Goal: Task Accomplishment & Management: Complete application form

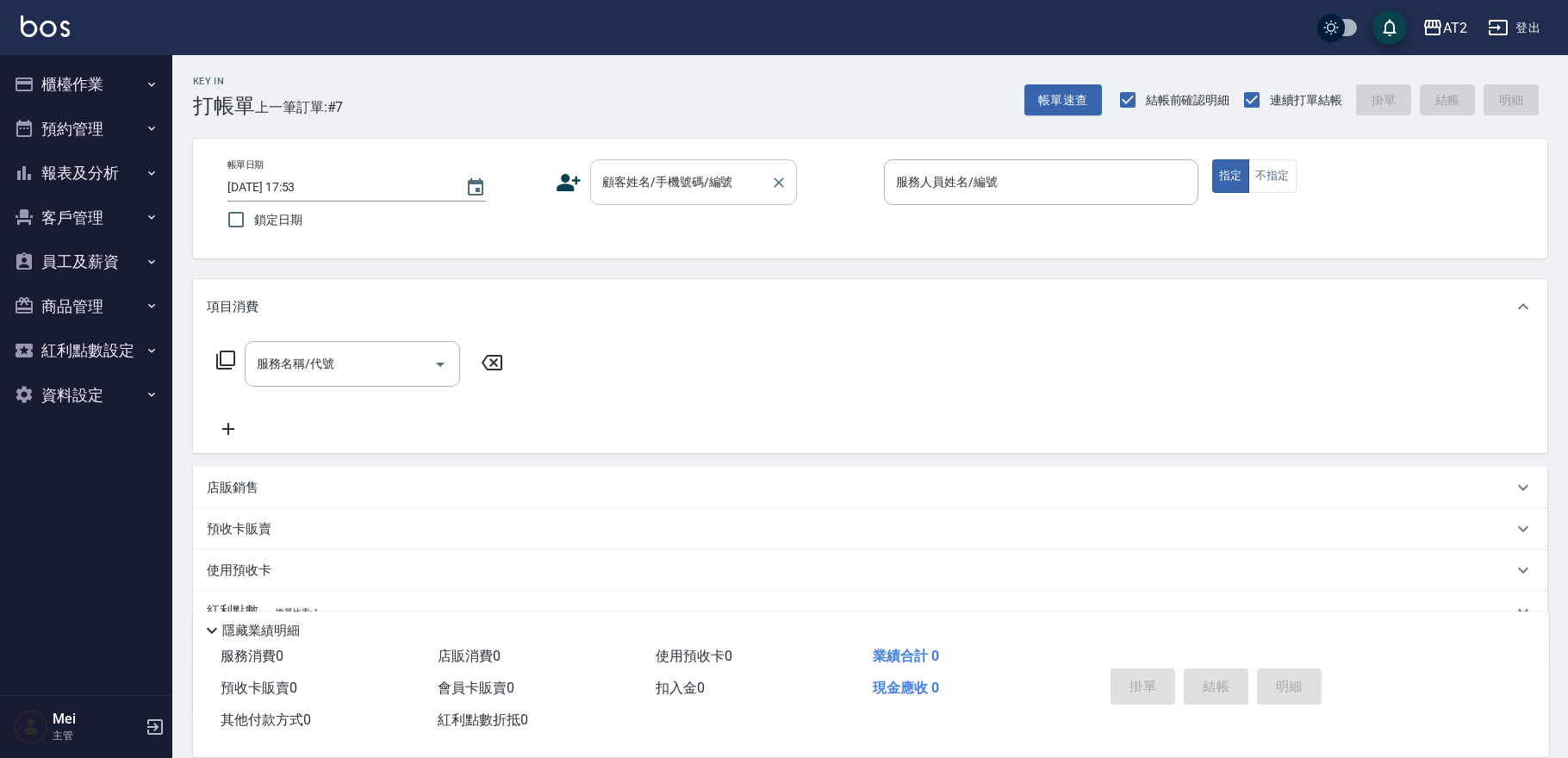
click at [639, 190] on input "顧客姓名/手機號碼/編號" at bounding box center [681, 182] width 165 height 30
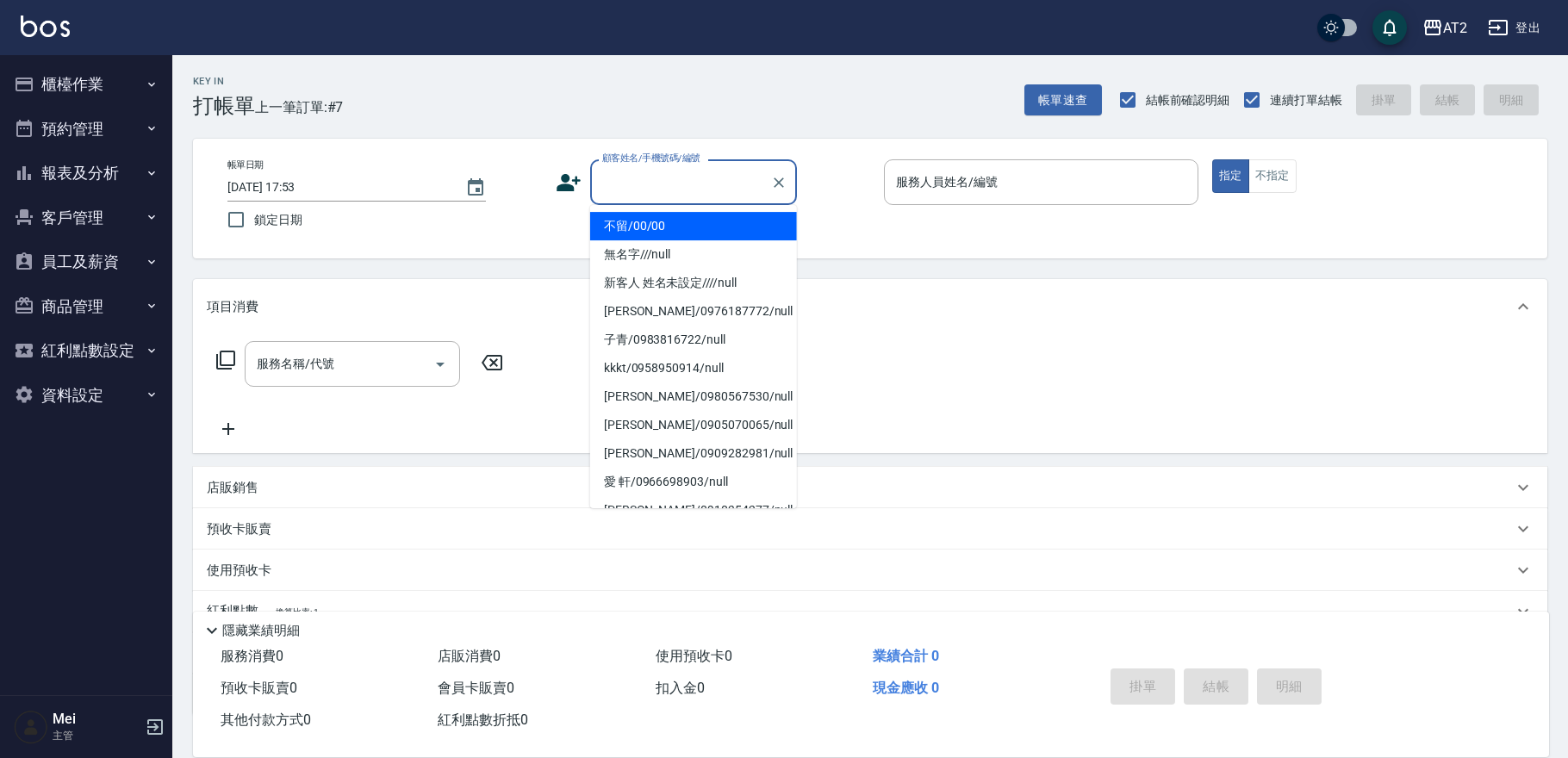
click at [637, 229] on li "不留/00/00" at bounding box center [693, 226] width 207 height 28
type input "不留/00/00"
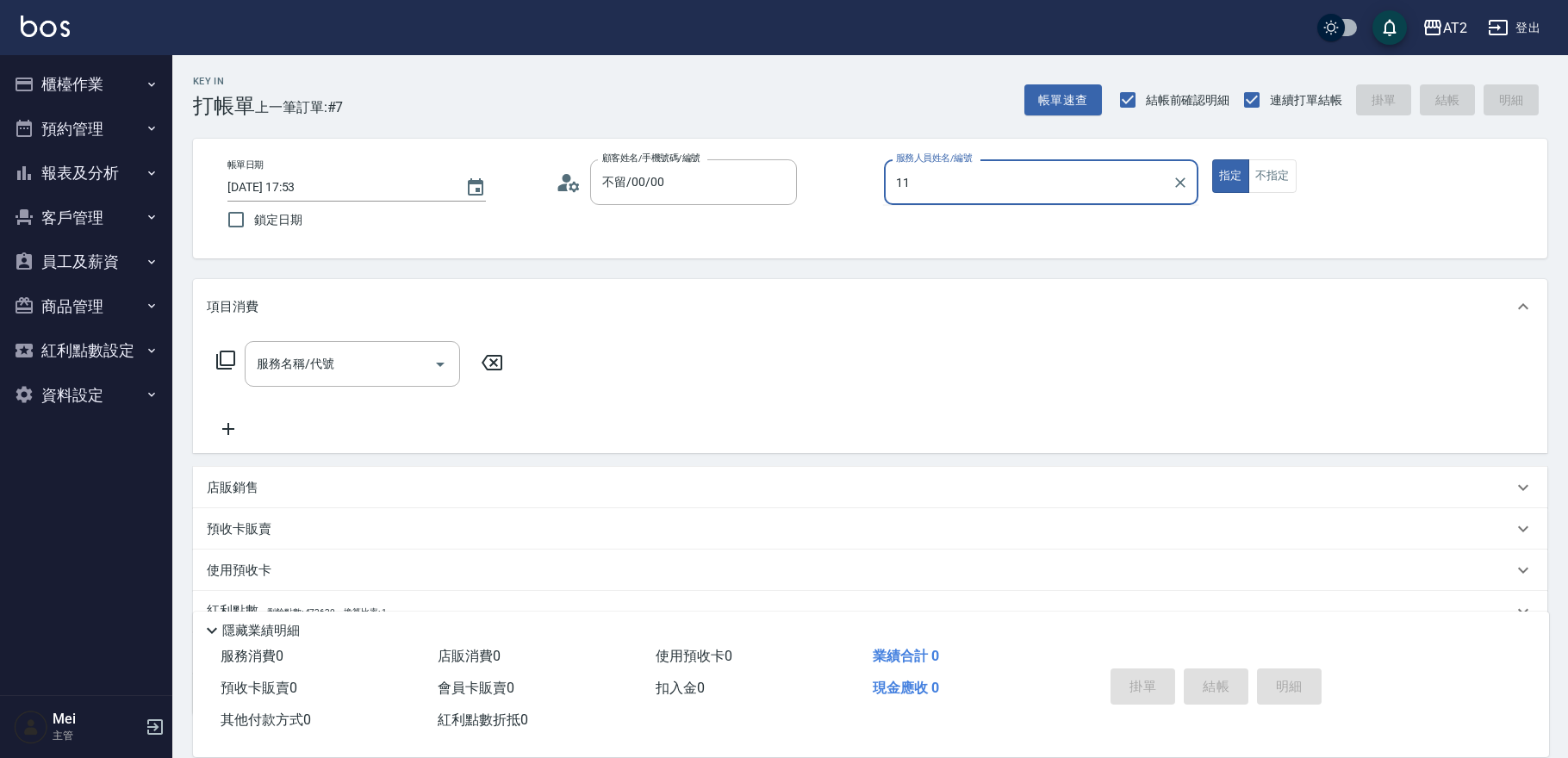
type input "11"
type button "true"
type input "Nini-11"
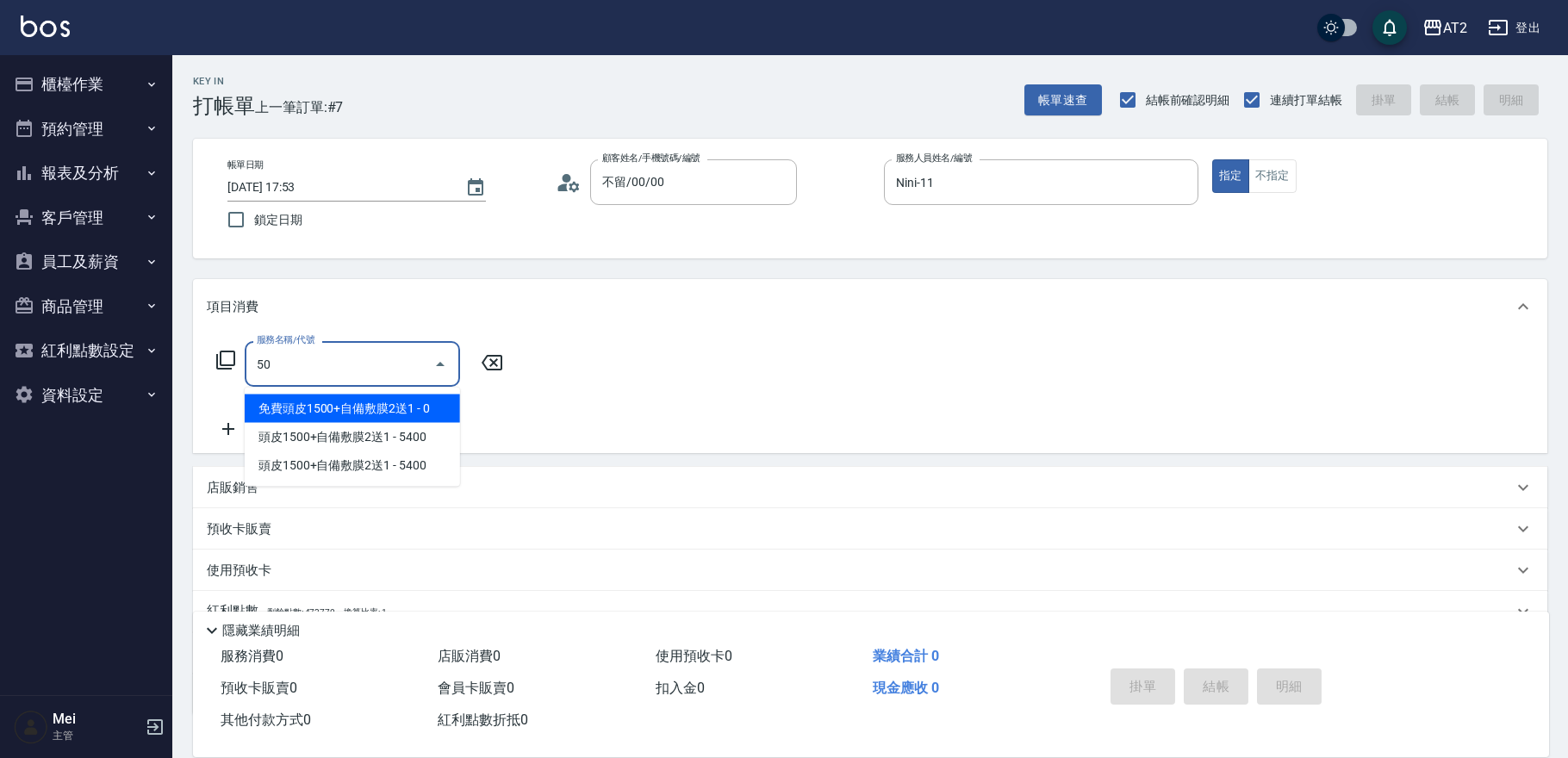
type input "501"
type input "100"
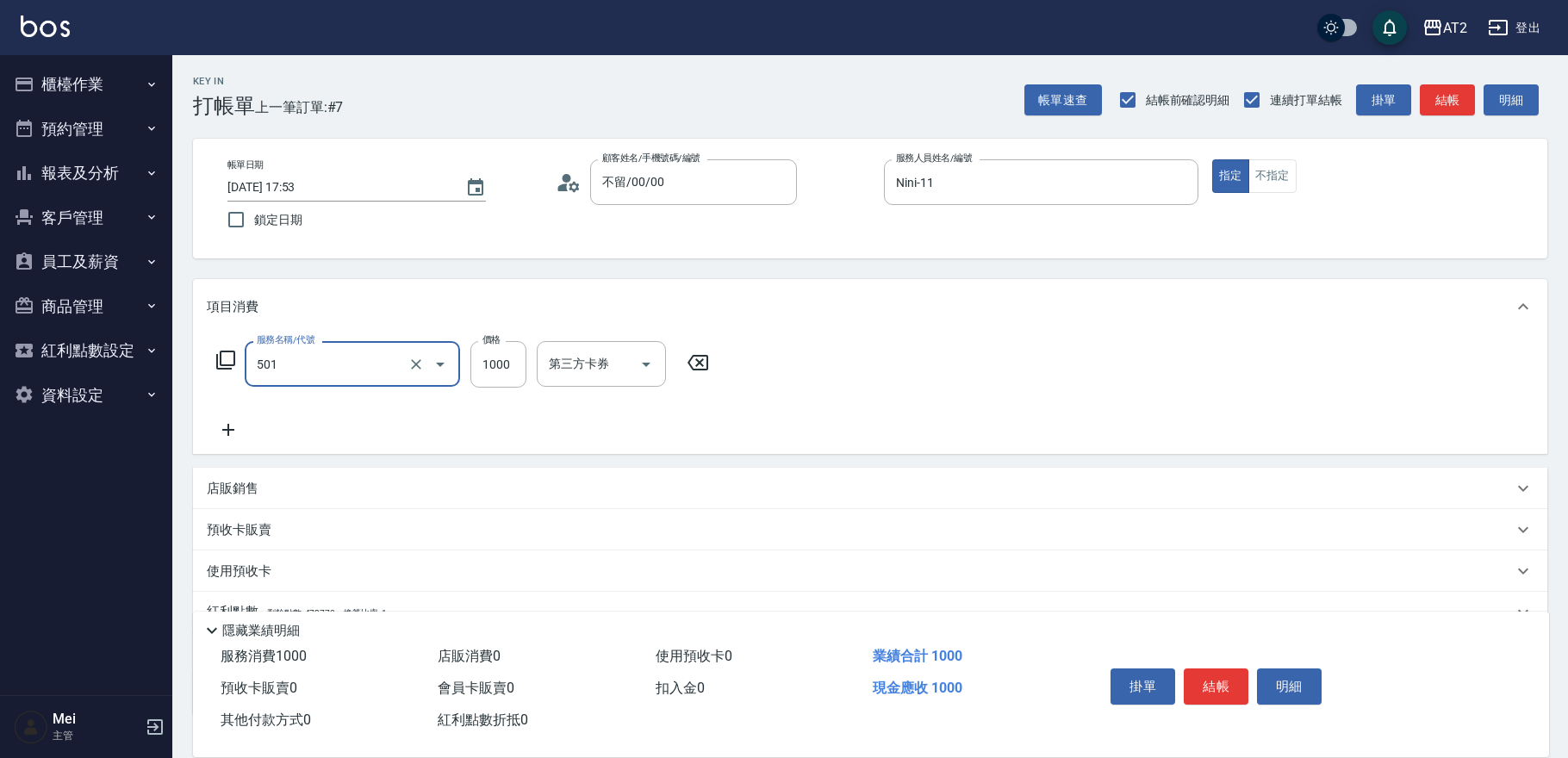
type input "染髮(501)"
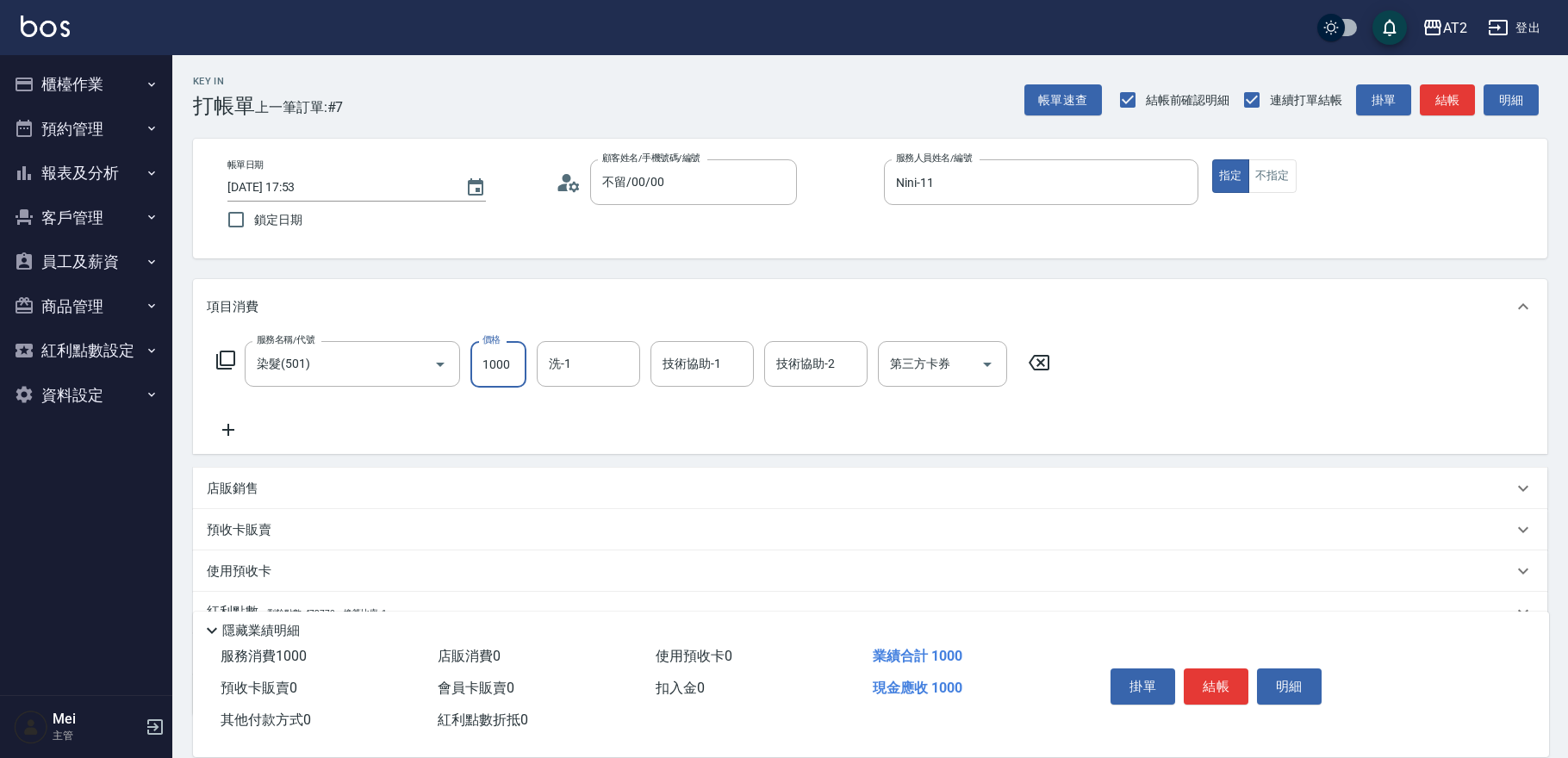
type input "2"
type input "0"
type input "23"
type input "20"
type input "2399"
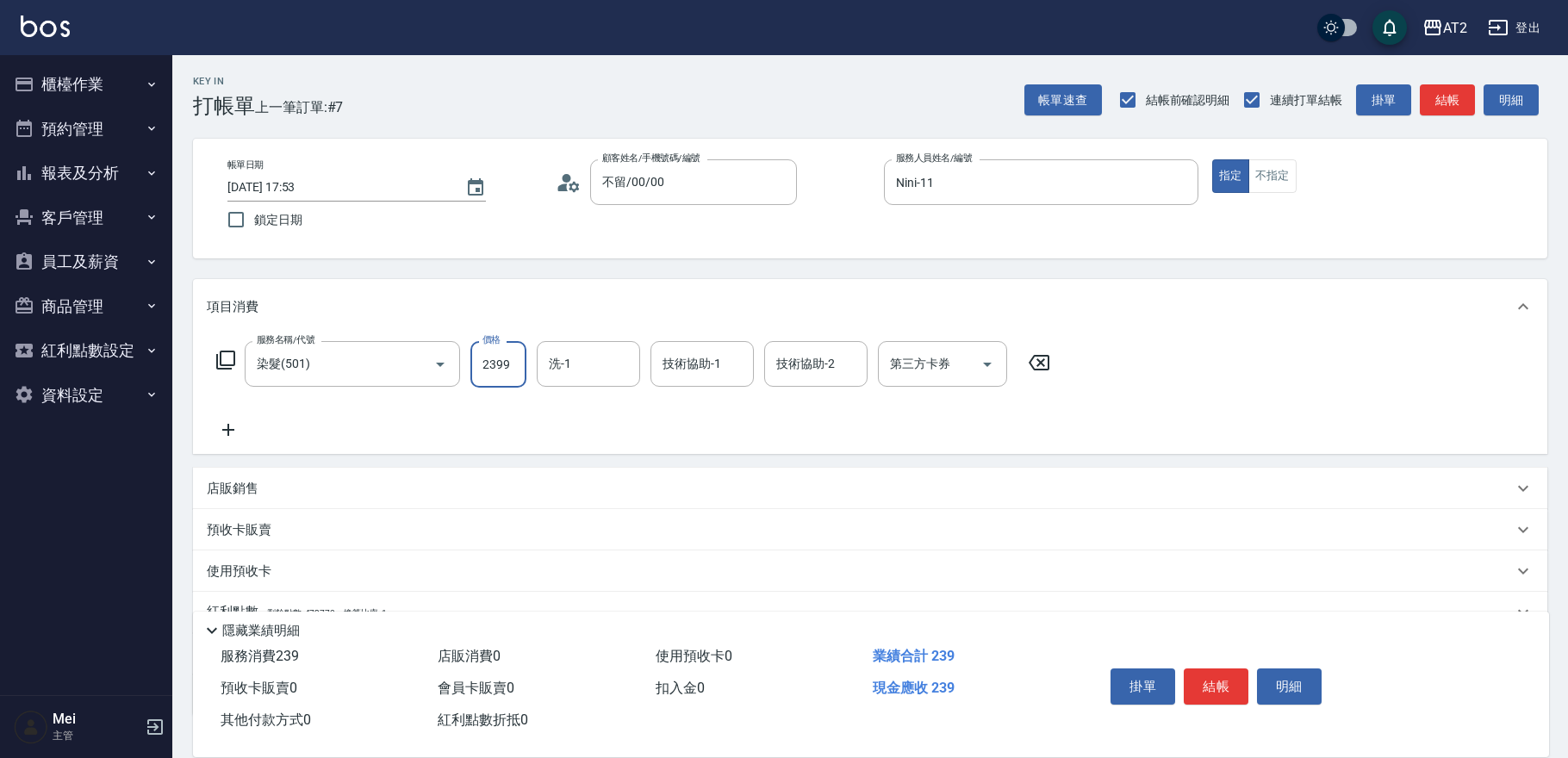
type input "230"
type input "2399"
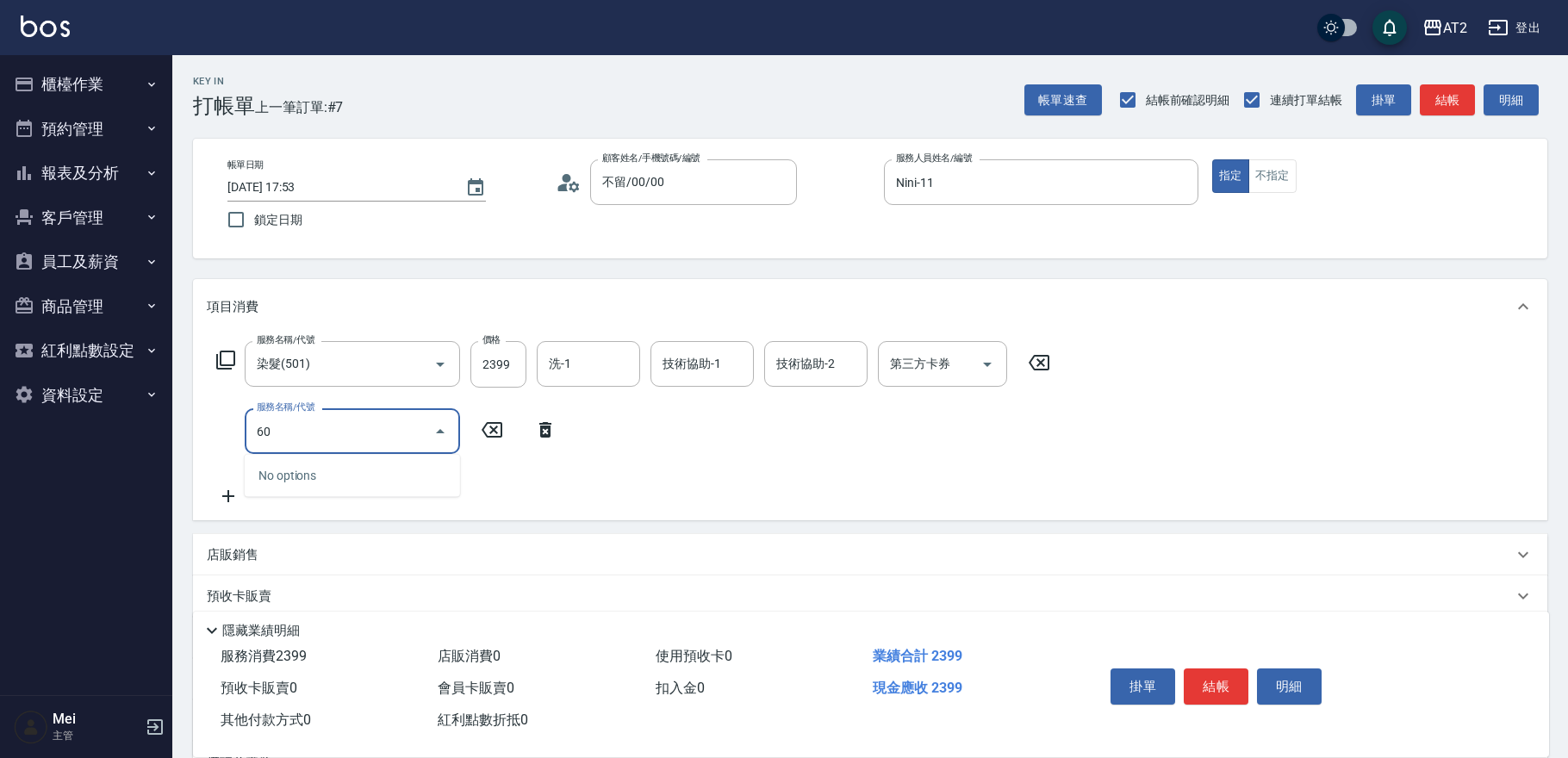
type input "601"
type input "330"
type input "自備護髮(601)"
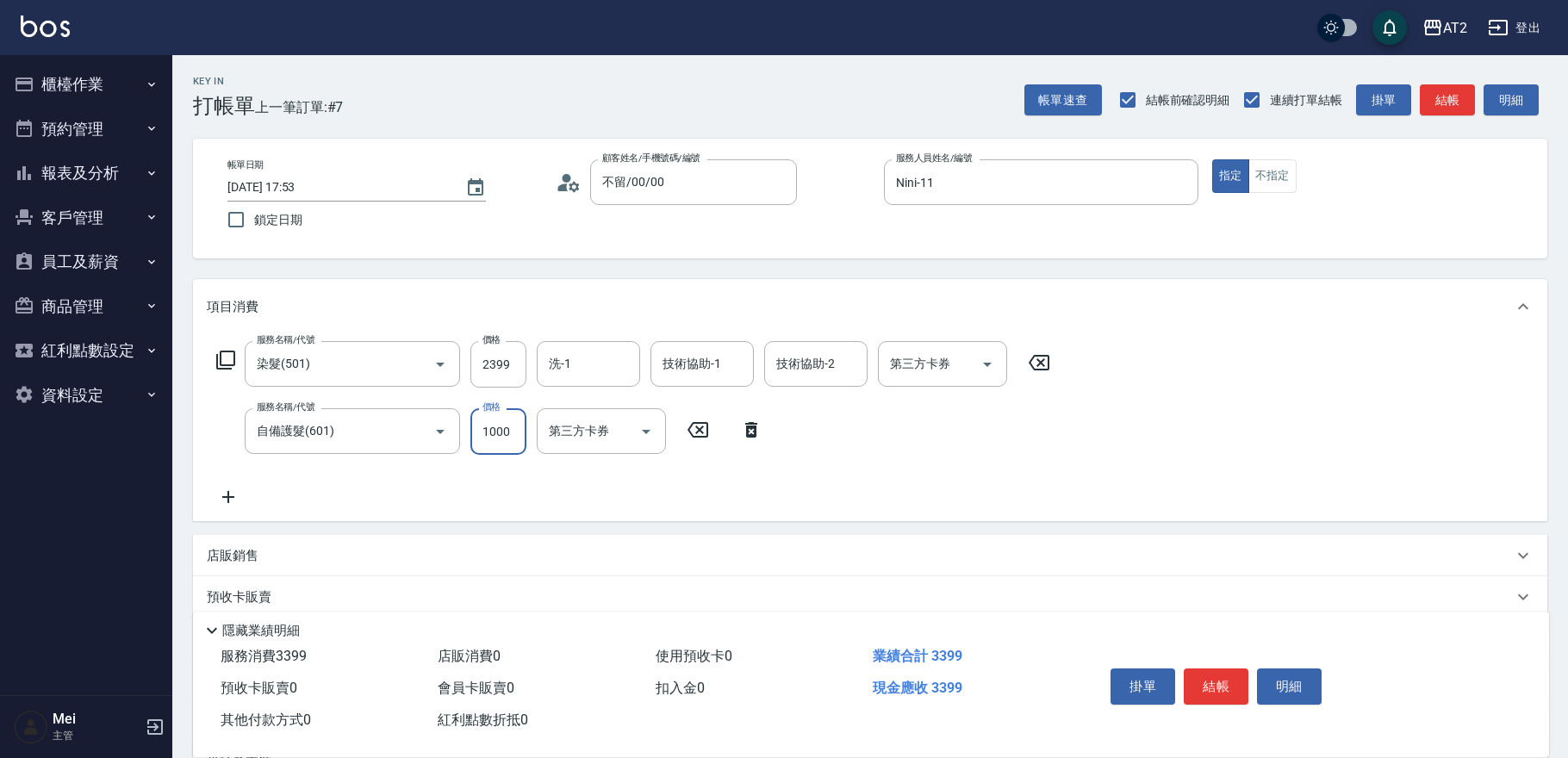
type input "3"
type input "240"
type input "300"
type input "260"
type input "3000"
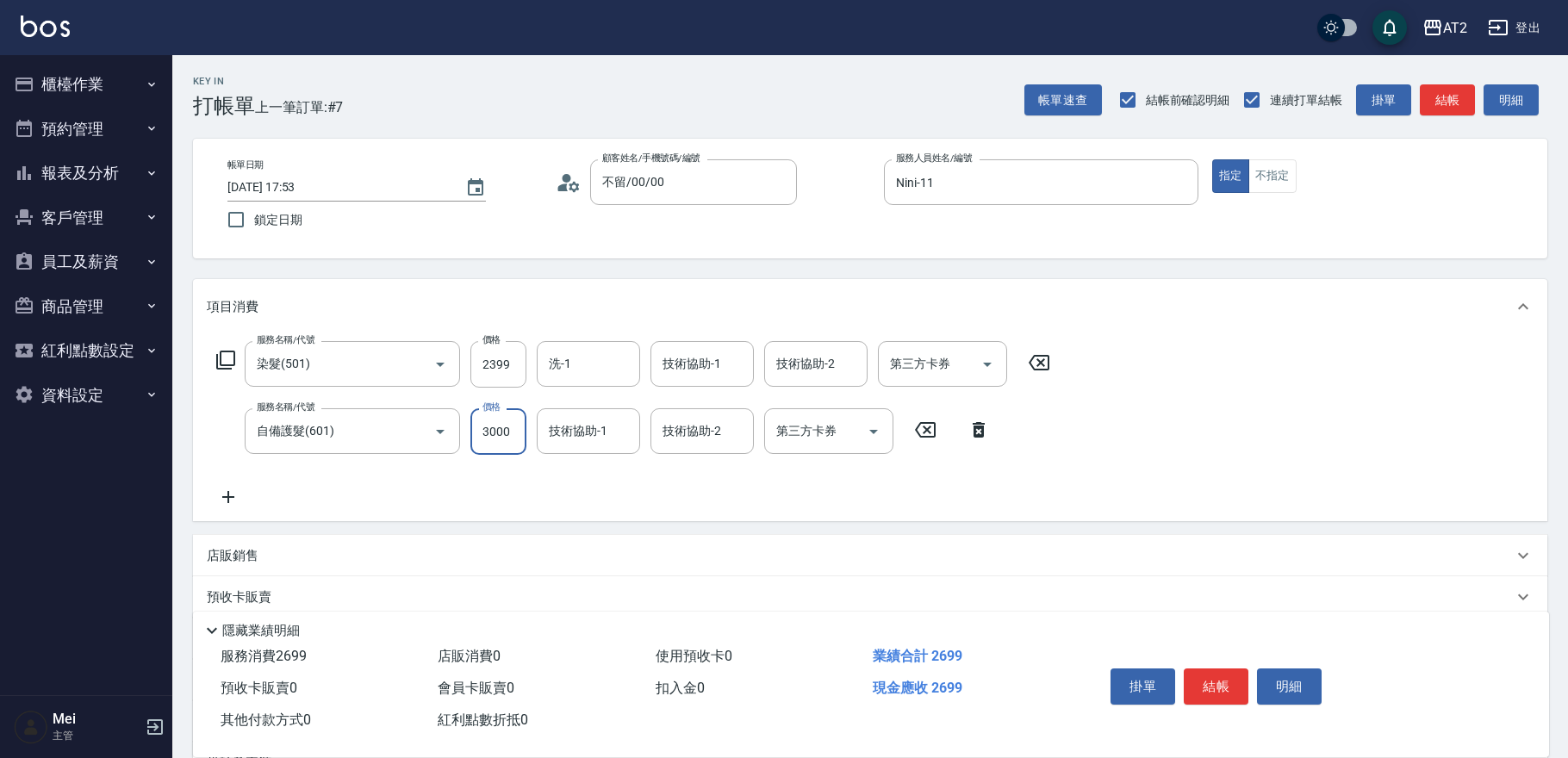
type input "530"
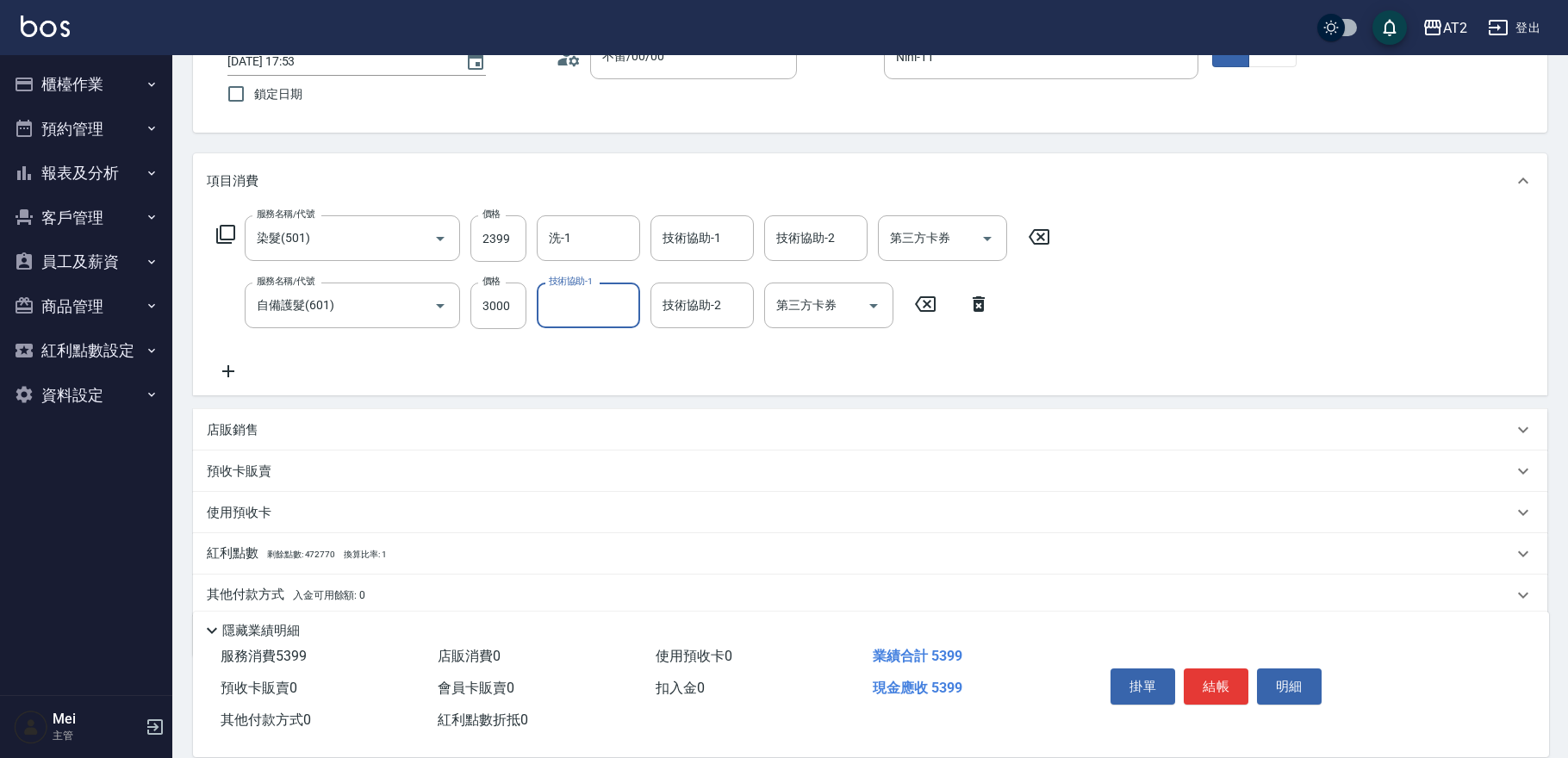
scroll to position [187, 0]
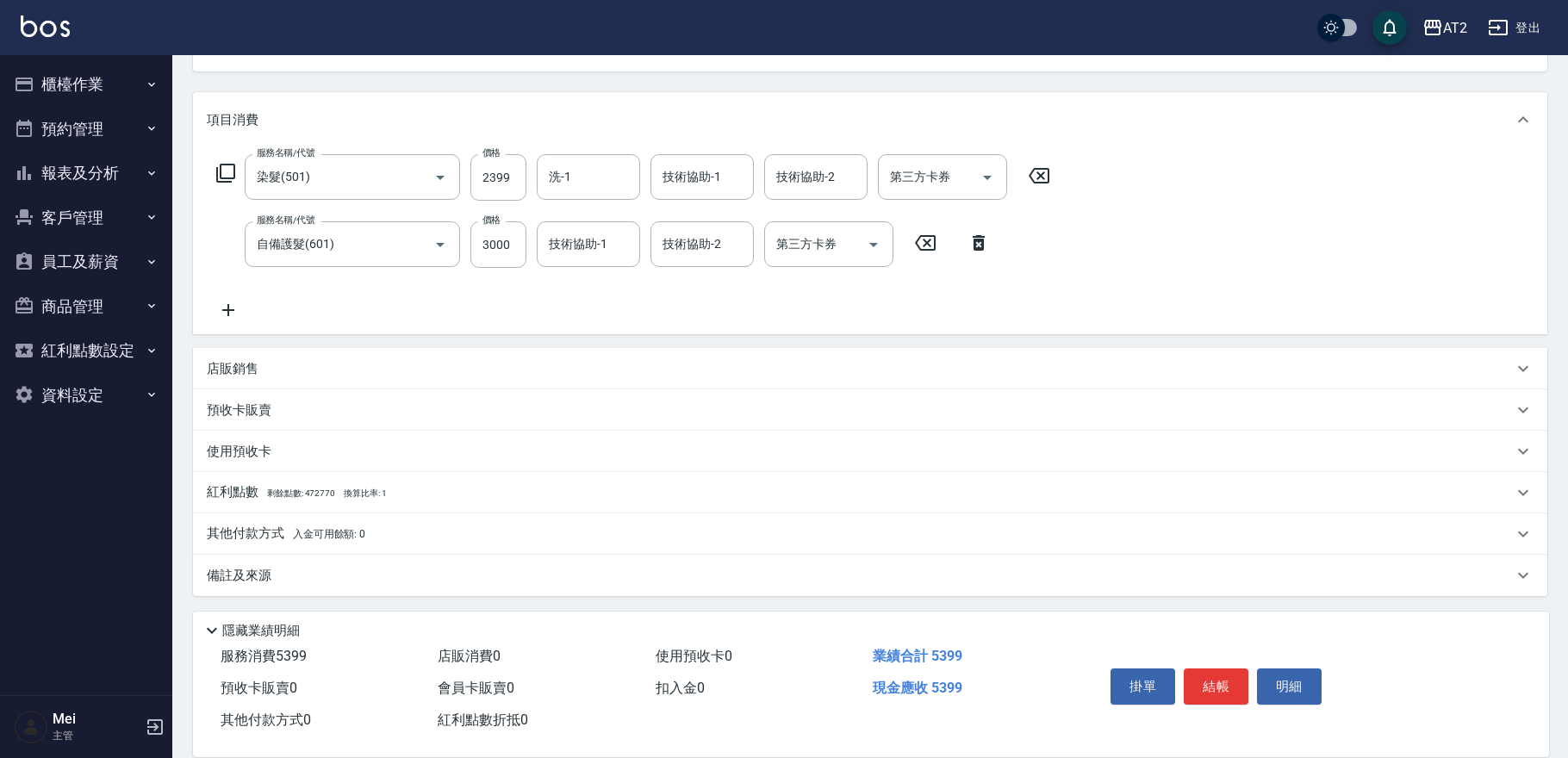
click at [323, 364] on div "店販銷售" at bounding box center [860, 369] width 1306 height 18
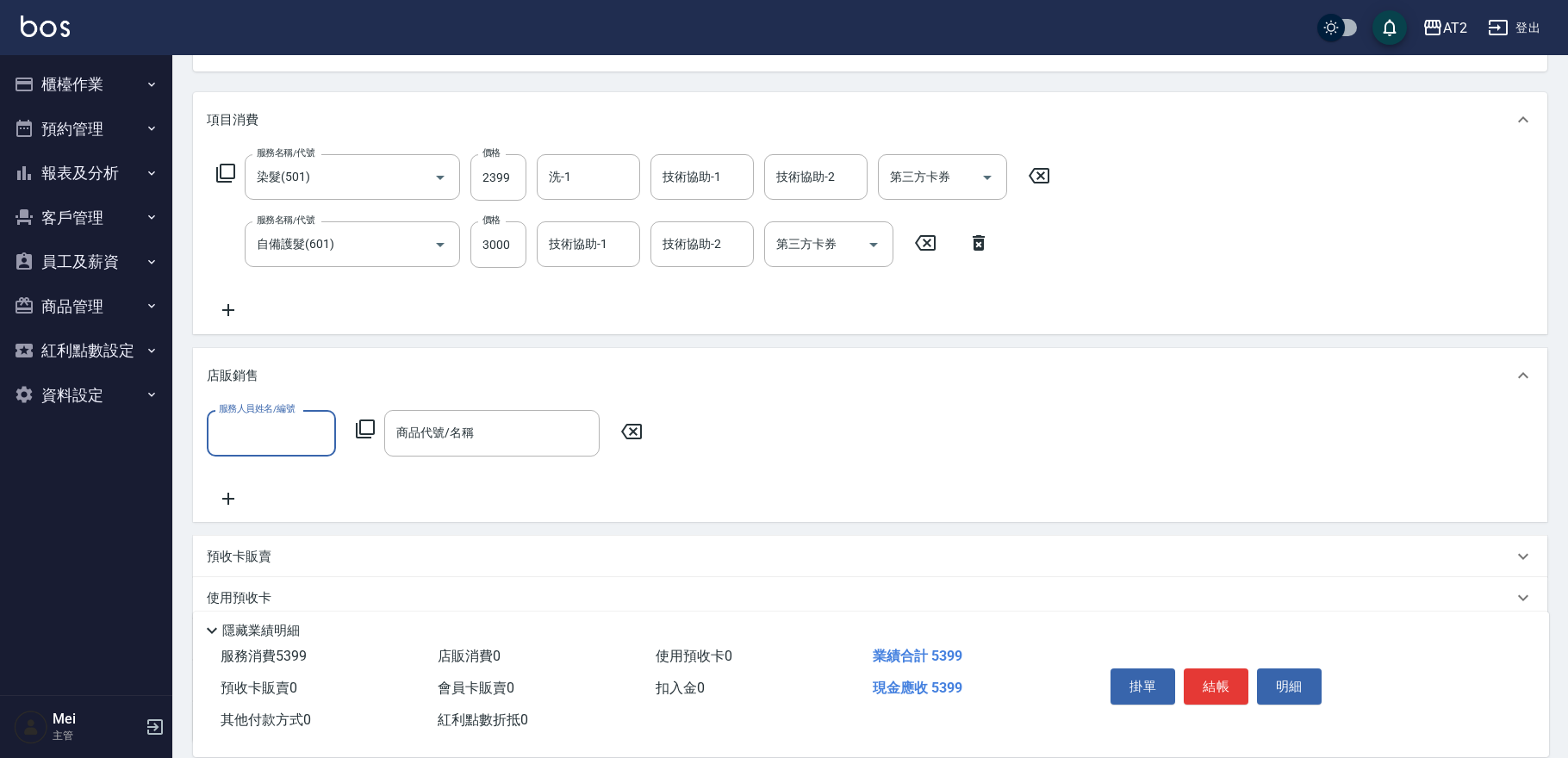
scroll to position [0, 0]
type input "Nini-11"
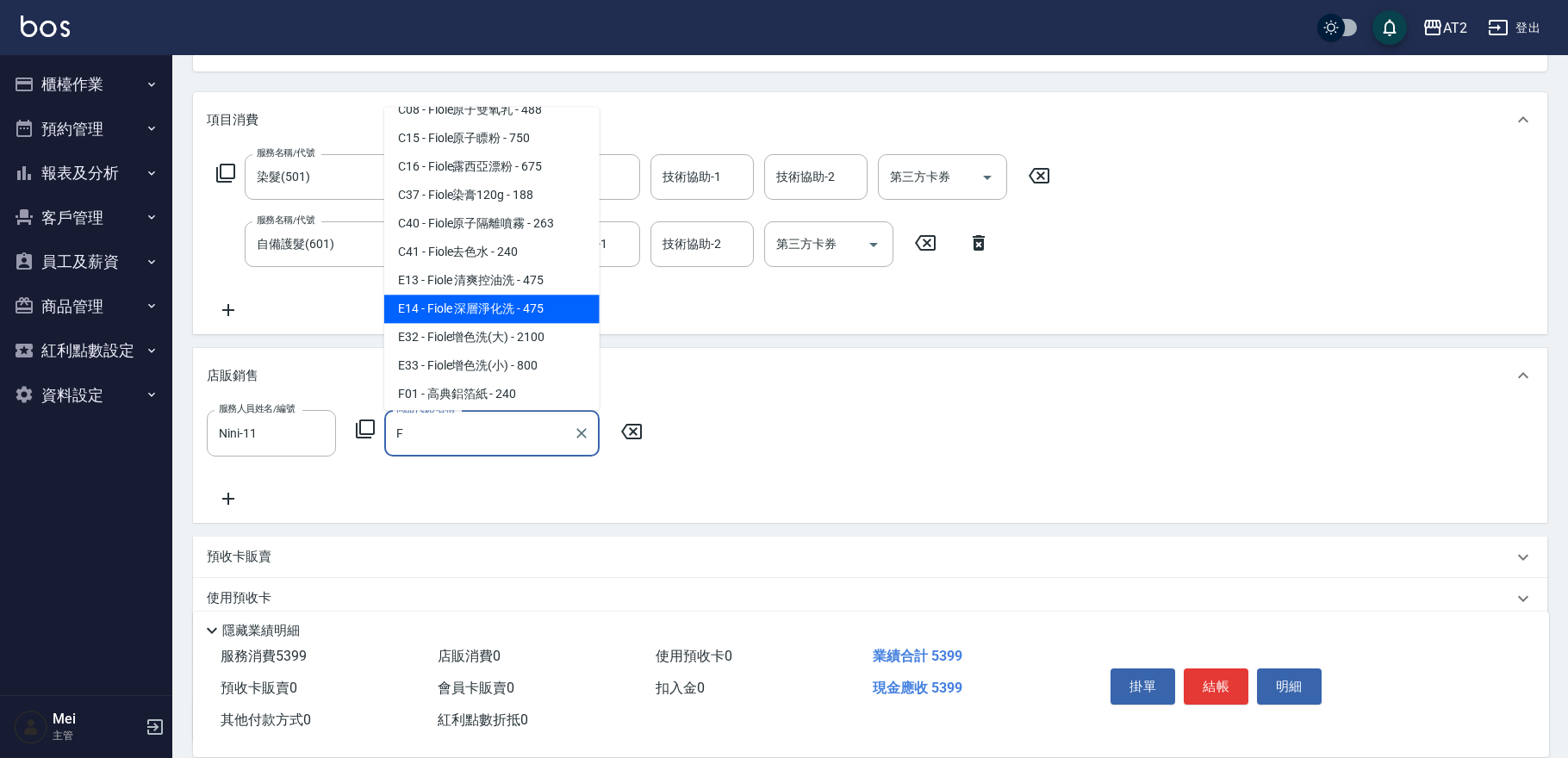
scroll to position [250, 0]
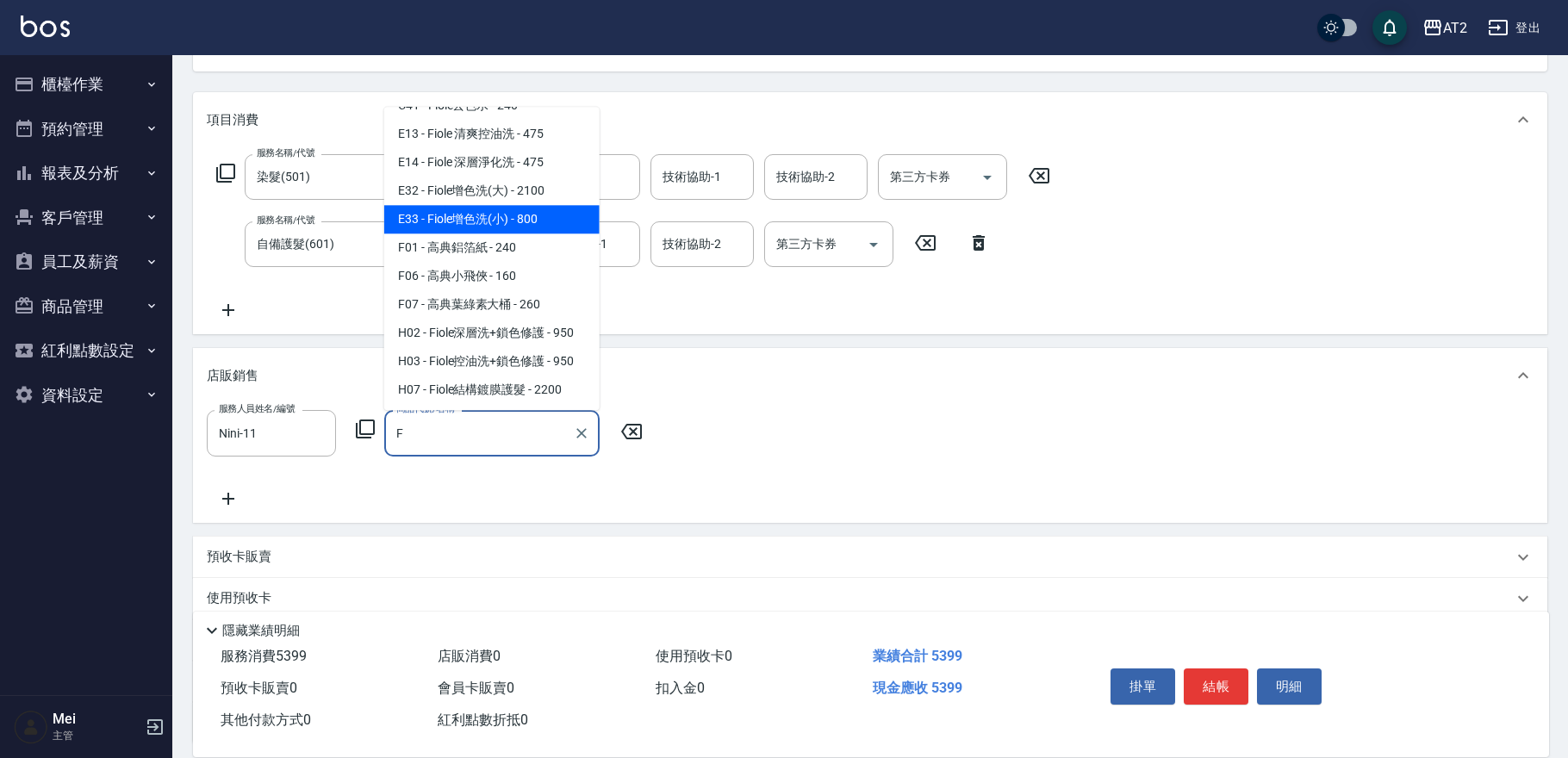
click at [519, 231] on span "E33 - Fiole增色洗(小) - 800" at bounding box center [492, 219] width 216 height 28
type input "Fiole增色洗(小)"
type input "610"
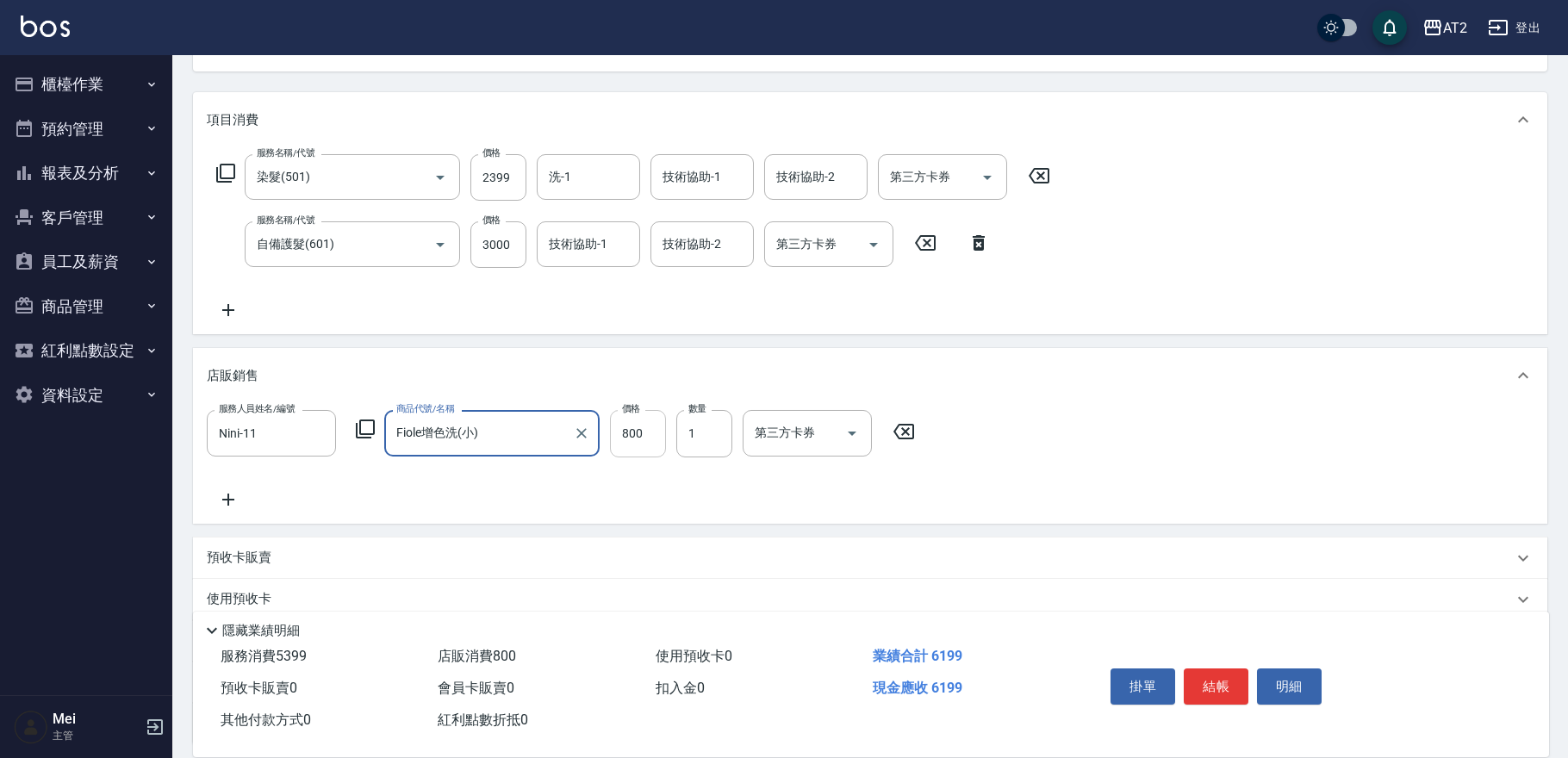
type input "Fiole增色洗(小)"
click at [658, 422] on input "800" at bounding box center [637, 433] width 56 height 46
type input "6"
type input "540"
type input "64"
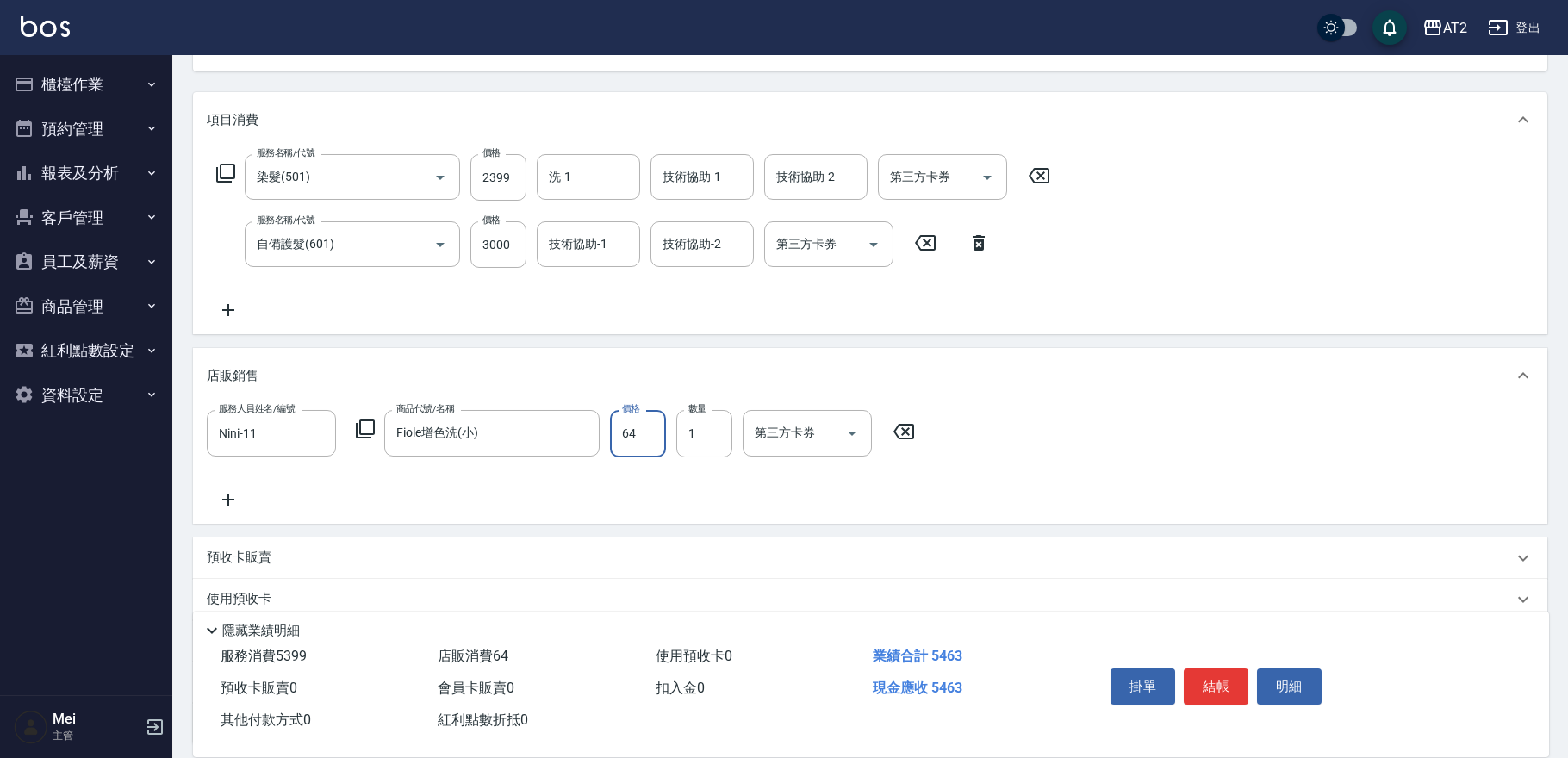
type input "600"
type input "640"
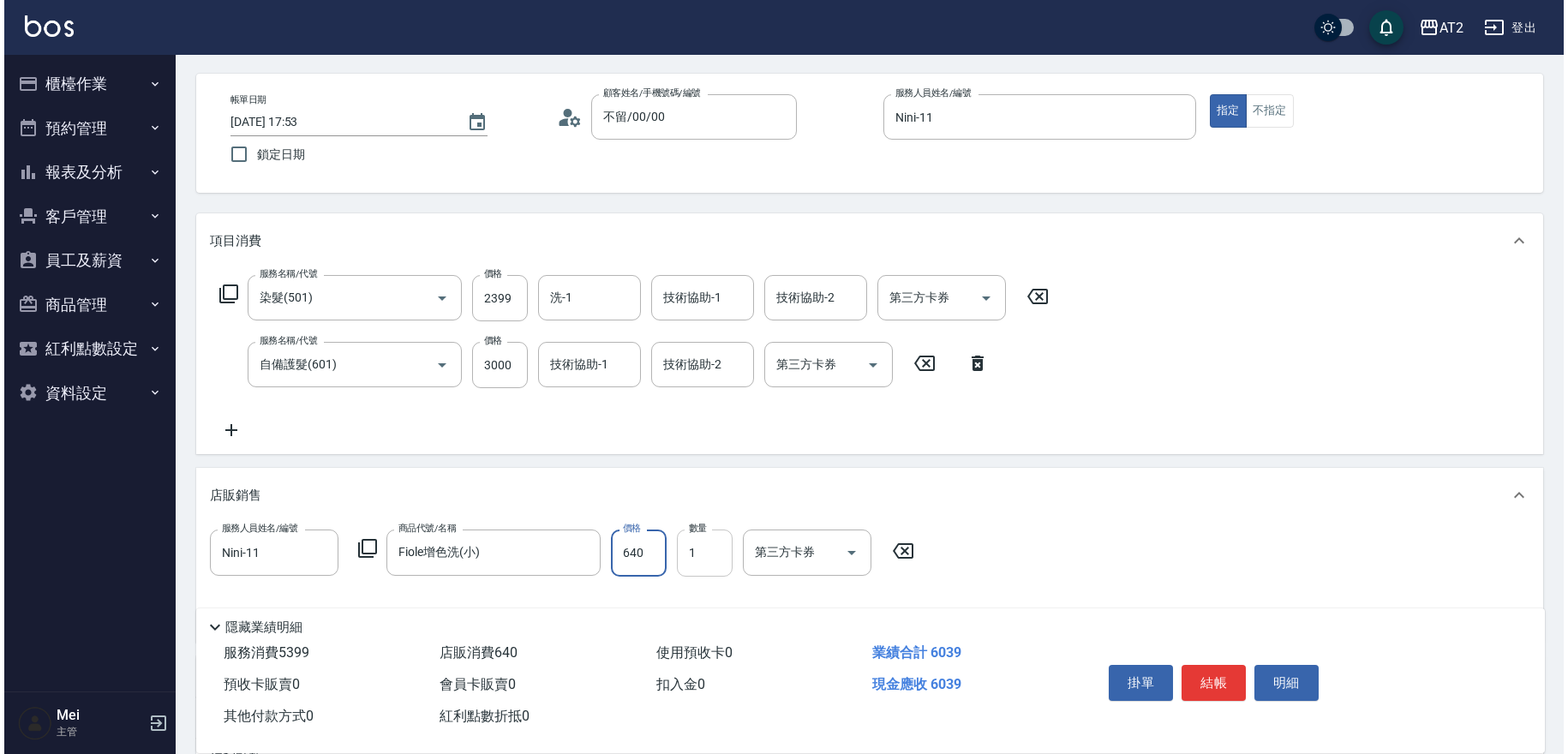
scroll to position [0, 0]
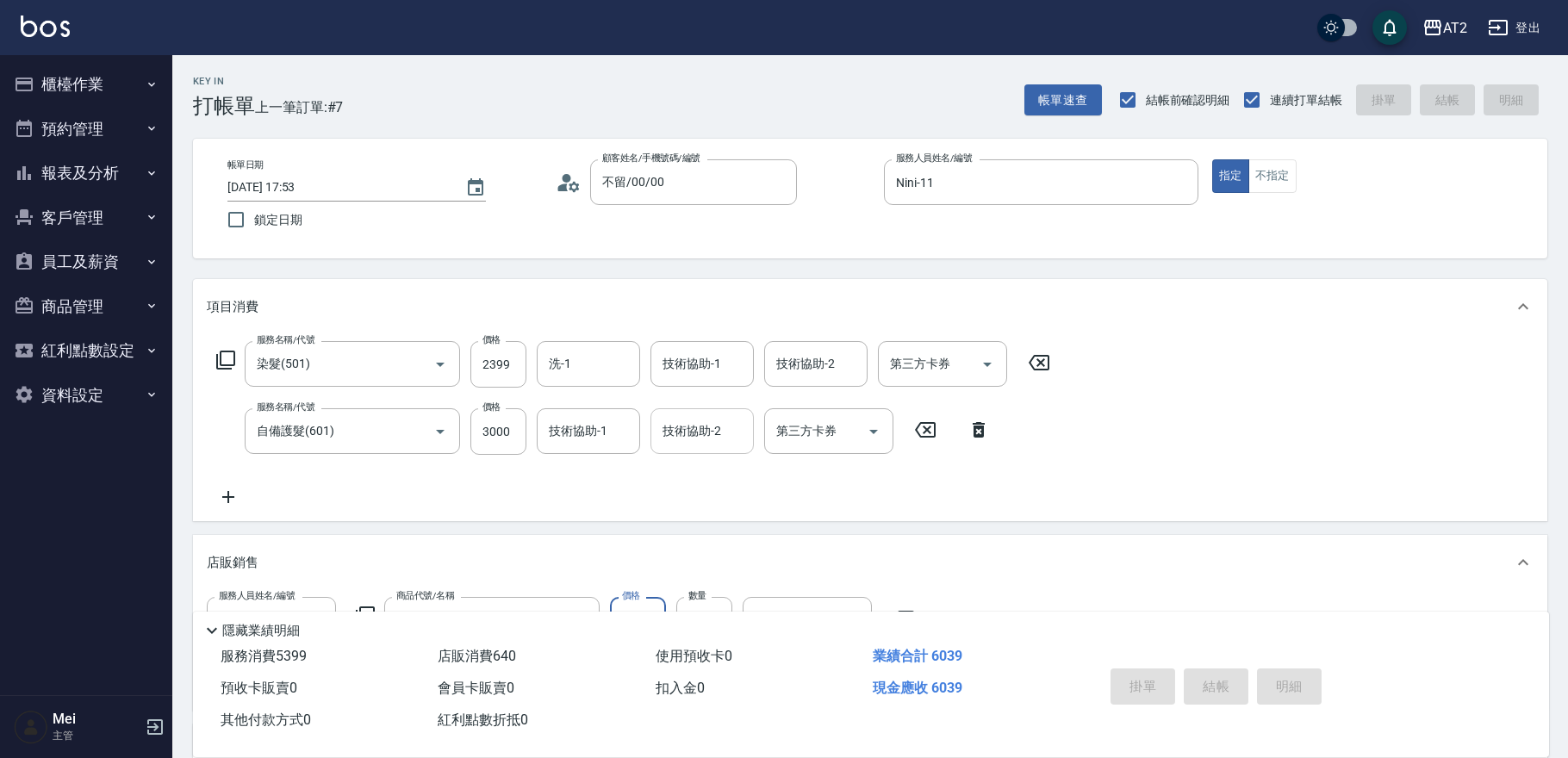
type input "2025/09/24 19:34"
type input "0"
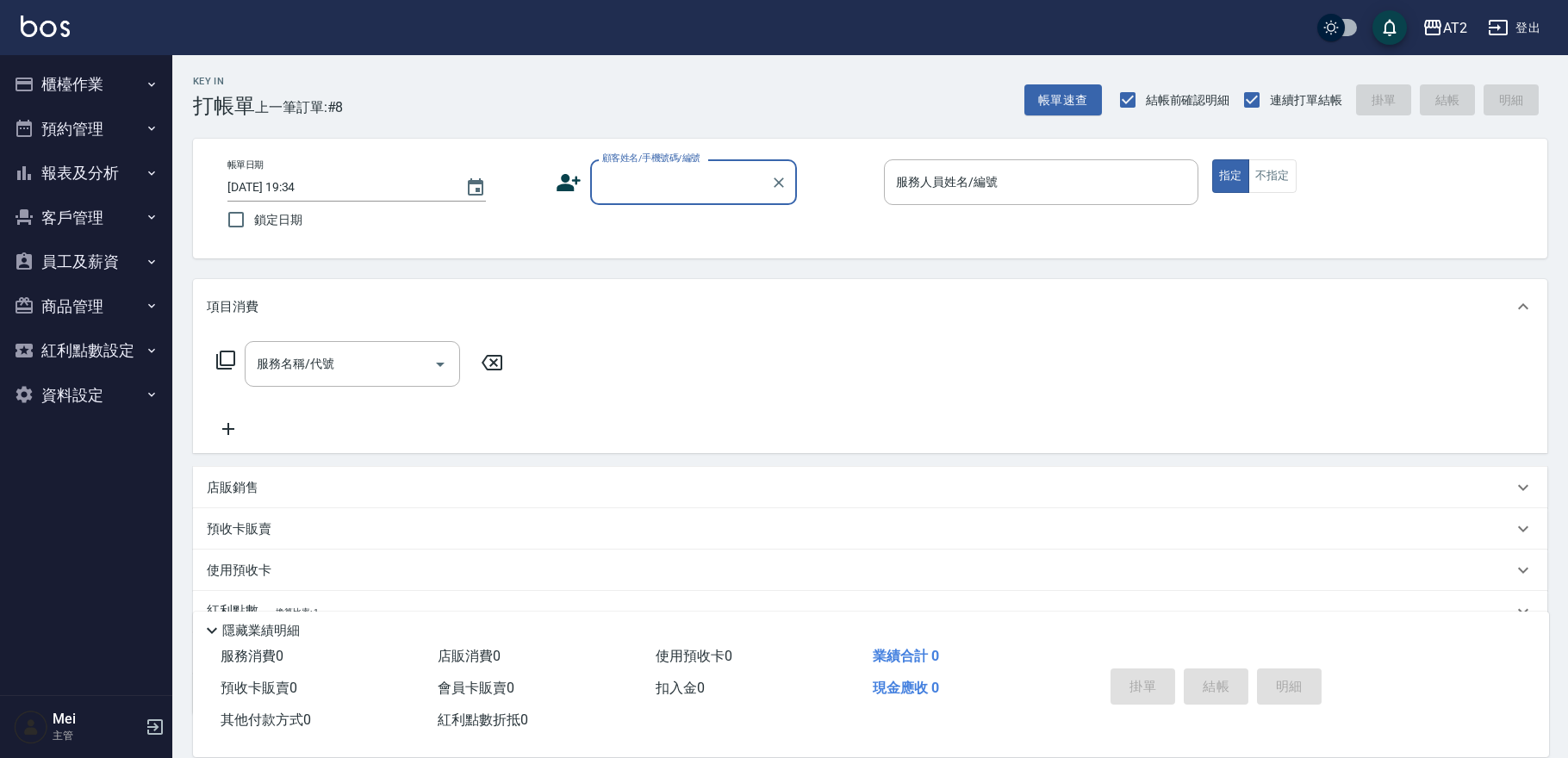
click at [1510, 23] on button "登出" at bounding box center [1514, 28] width 67 height 32
